Goal: Transaction & Acquisition: Obtain resource

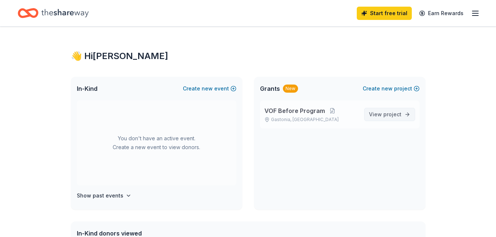
click at [381, 113] on span "View project" at bounding box center [385, 114] width 32 height 9
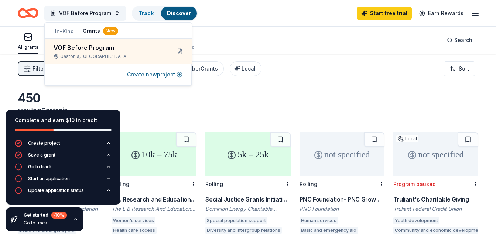
click at [168, 100] on div "450 results in [GEOGRAPHIC_DATA], [GEOGRAPHIC_DATA]" at bounding box center [248, 107] width 460 height 32
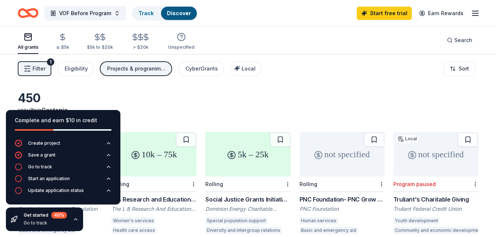
click at [75, 219] on icon "button" at bounding box center [76, 219] width 6 height 6
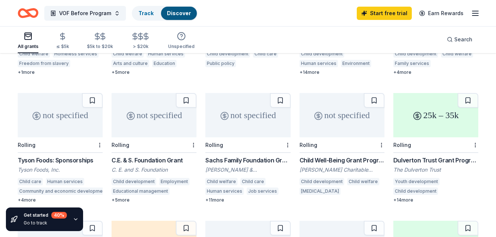
scroll to position [295, 0]
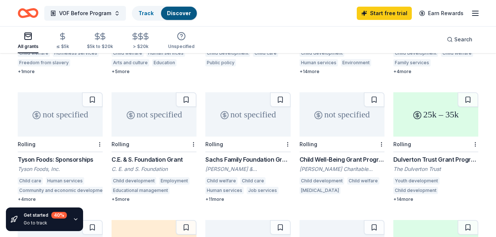
click at [435, 117] on div "25k – 35k" at bounding box center [435, 114] width 85 height 44
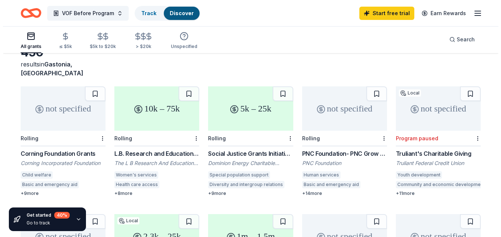
scroll to position [0, 0]
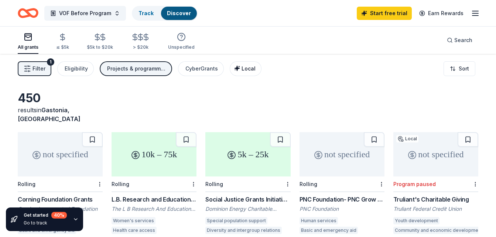
click at [234, 69] on icon "button" at bounding box center [237, 68] width 6 height 6
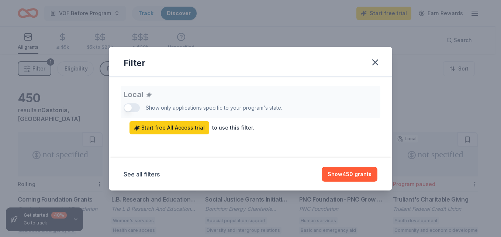
click at [128, 107] on div "Local Show only applications specific to your program's state. Start free All A…" at bounding box center [251, 110] width 254 height 49
click at [132, 108] on div "Local Show only applications specific to your program's state. Start free All A…" at bounding box center [251, 110] width 254 height 49
click at [138, 107] on div "Local Show only applications specific to your program's state. Start free All A…" at bounding box center [251, 110] width 254 height 49
click at [375, 66] on icon "button" at bounding box center [375, 62] width 10 height 10
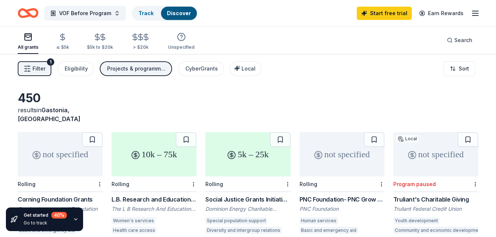
click at [41, 69] on span "Filter" at bounding box center [38, 68] width 13 height 9
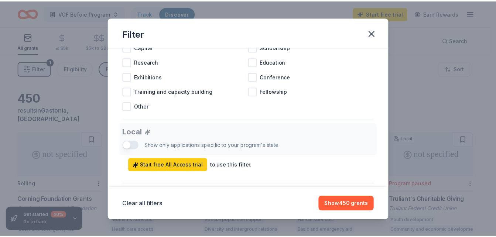
scroll to position [273, 0]
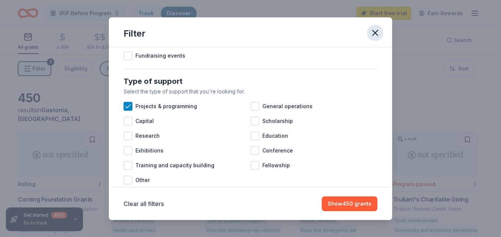
click at [376, 35] on icon "button" at bounding box center [375, 33] width 10 height 10
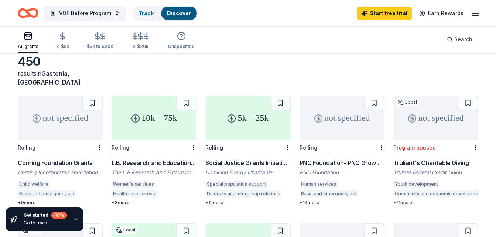
scroll to position [0, 0]
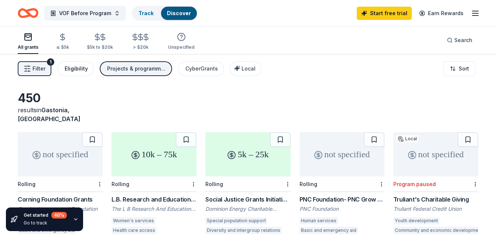
click at [76, 66] on div "Eligibility" at bounding box center [76, 68] width 23 height 9
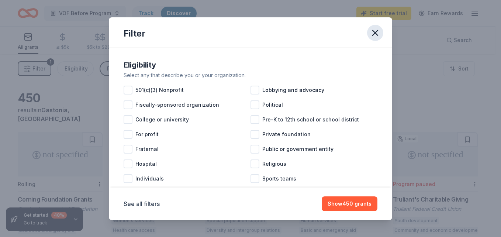
drag, startPoint x: 379, startPoint y: 32, endPoint x: 375, endPoint y: 34, distance: 4.3
click at [378, 33] on icon "button" at bounding box center [375, 33] width 10 height 10
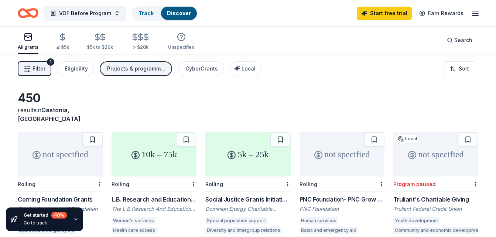
click at [126, 64] on button "Projects & programming" at bounding box center [136, 68] width 72 height 15
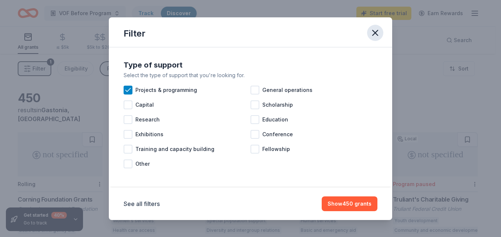
click at [374, 34] on icon "button" at bounding box center [375, 32] width 5 height 5
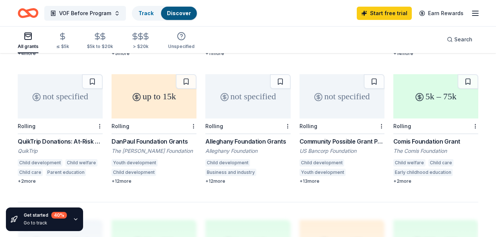
scroll to position [406, 0]
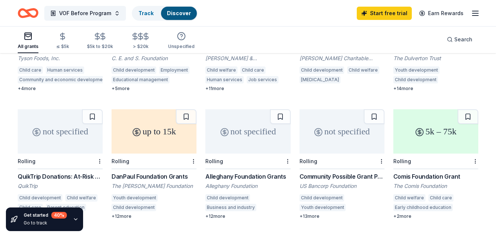
click at [153, 133] on div "up to 15k" at bounding box center [153, 131] width 85 height 44
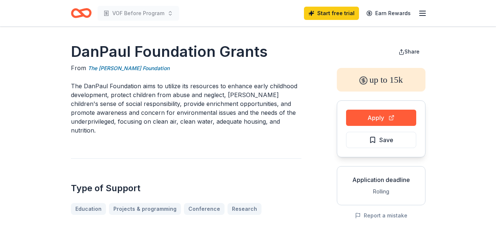
drag, startPoint x: 71, startPoint y: 84, endPoint x: 197, endPoint y: 107, distance: 128.7
click at [197, 107] on p "The DanPaul Foundation aims to utilize its resources to enhance early childhood…" at bounding box center [186, 108] width 230 height 53
click at [77, 92] on p "The DanPaul Foundation aims to utilize its resources to enhance early childhood…" at bounding box center [186, 108] width 230 height 53
drag, startPoint x: 72, startPoint y: 83, endPoint x: 185, endPoint y: 90, distance: 114.0
click at [185, 90] on p "The DanPaul Foundation aims to utilize its resources to enhance early childhood…" at bounding box center [186, 108] width 230 height 53
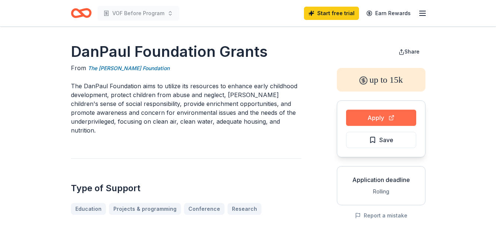
click at [379, 114] on button "Apply" at bounding box center [381, 118] width 70 height 16
